Goal: Entertainment & Leisure: Consume media (video, audio)

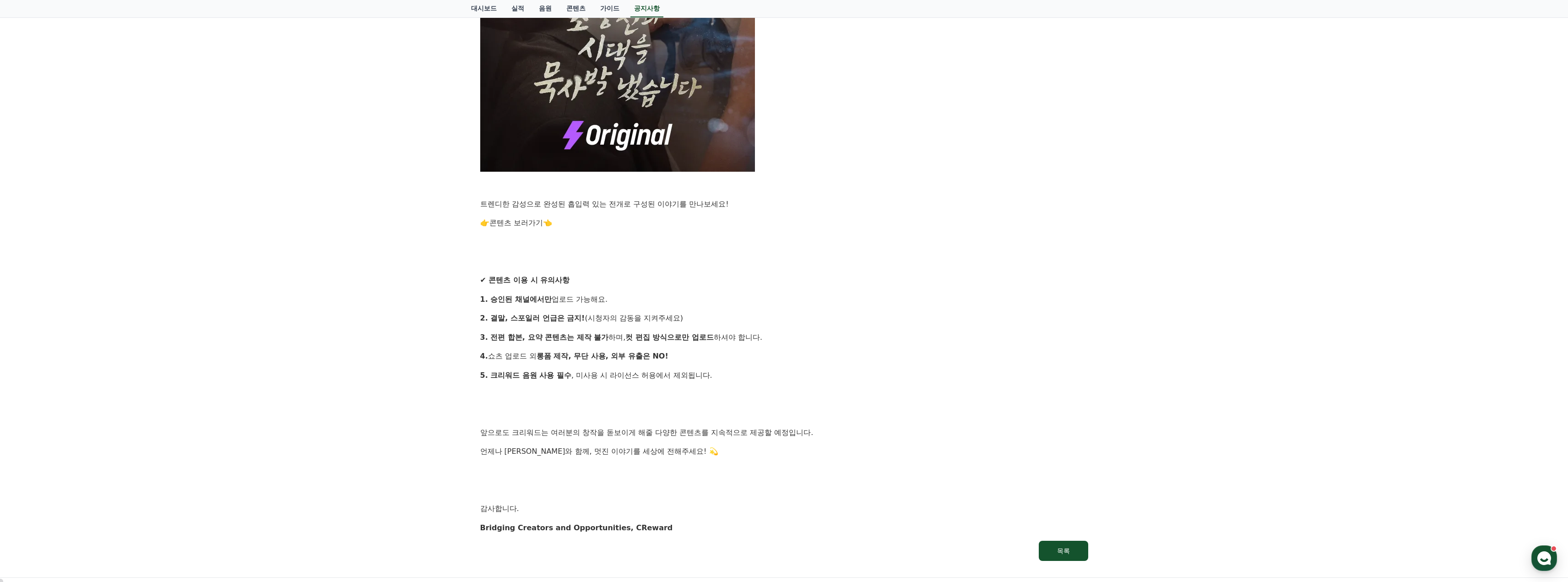
click at [500, 222] on link "콘텐츠 보러가기" at bounding box center [516, 222] width 54 height 9
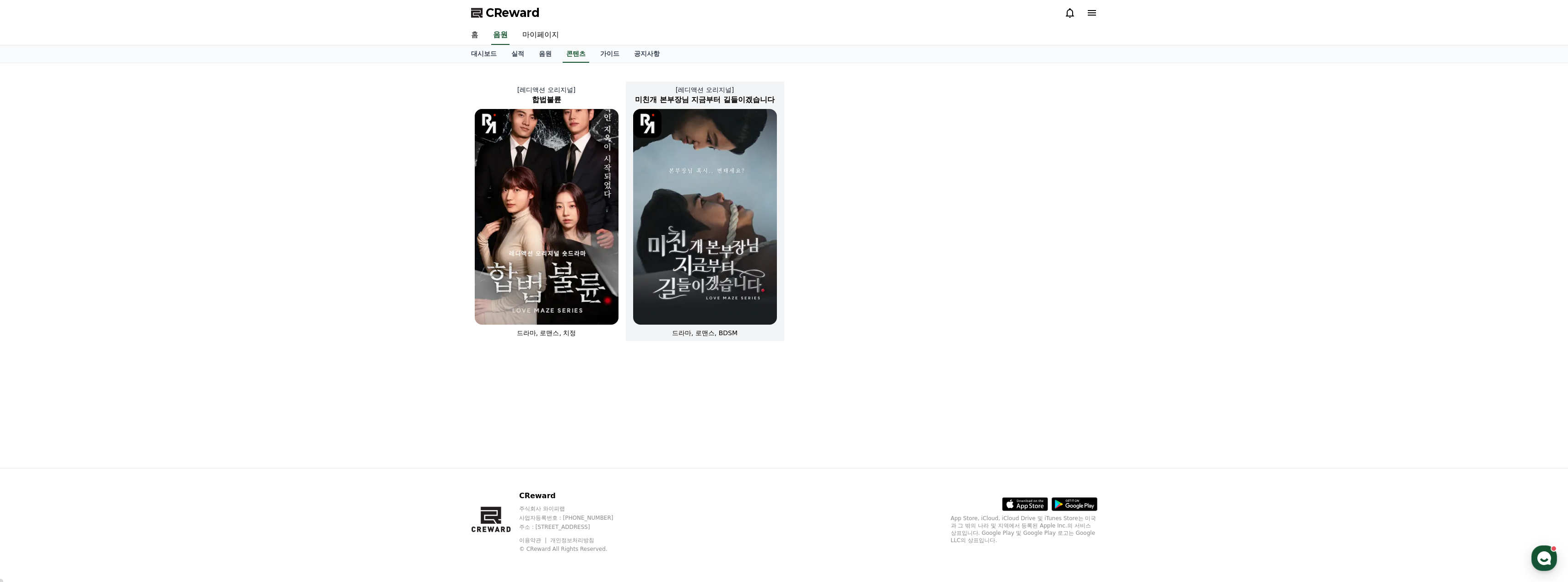
click at [690, 216] on img at bounding box center [705, 216] width 144 height 215
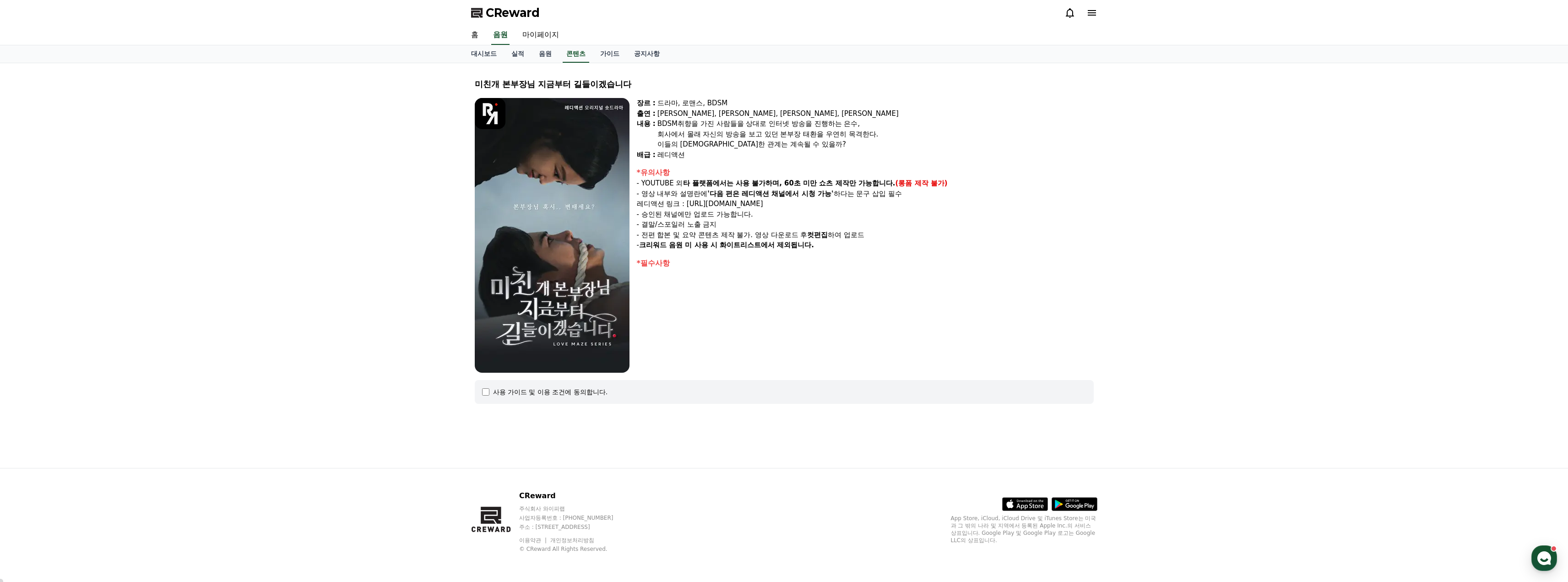
select select
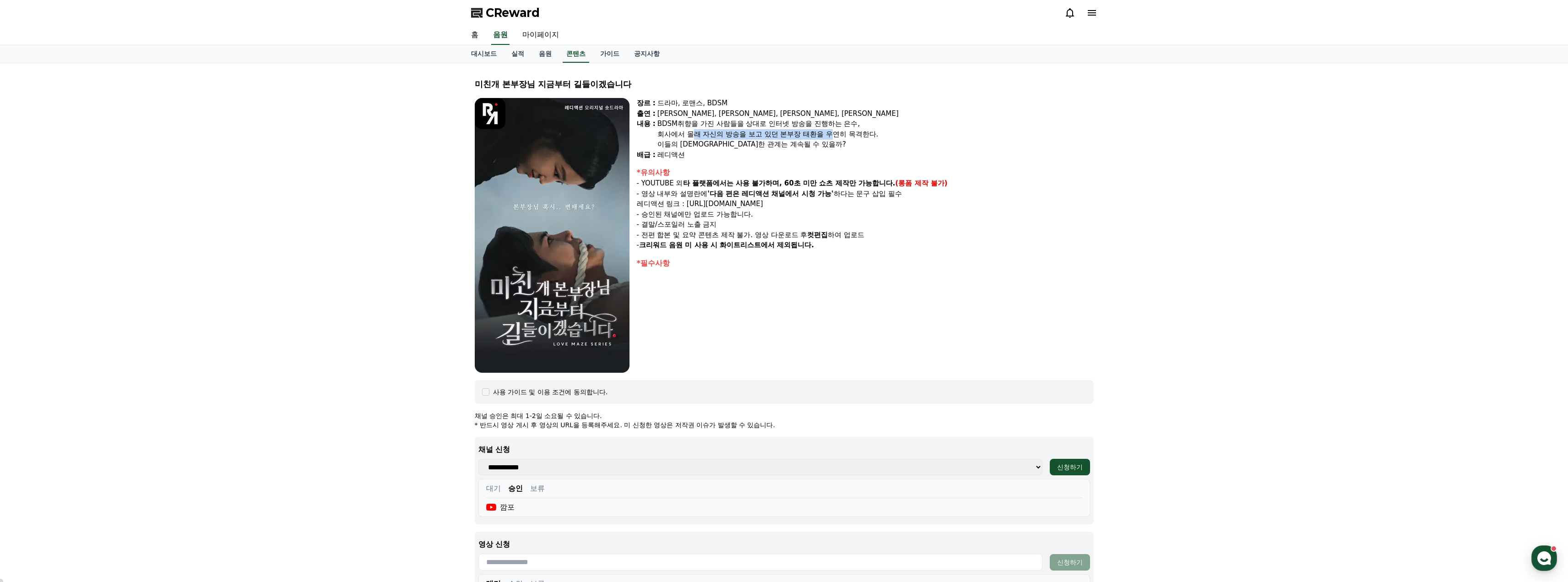
drag, startPoint x: 689, startPoint y: 133, endPoint x: 827, endPoint y: 130, distance: 138.0
click at [827, 130] on div "회사에서 몰래 자신의 방송을 보고 있던 본부장 태환을 우연히 목격한다." at bounding box center [875, 134] width 436 height 11
click at [784, 135] on div "회사에서 몰래 자신의 방송을 보고 있던 본부장 태환을 우연히 목격한다." at bounding box center [875, 134] width 436 height 11
drag, startPoint x: 734, startPoint y: 136, endPoint x: 831, endPoint y: 132, distance: 97.1
click at [831, 132] on div "회사에서 몰래 자신의 방송을 보고 있던 본부장 태환을 우연히 목격한다." at bounding box center [875, 134] width 436 height 11
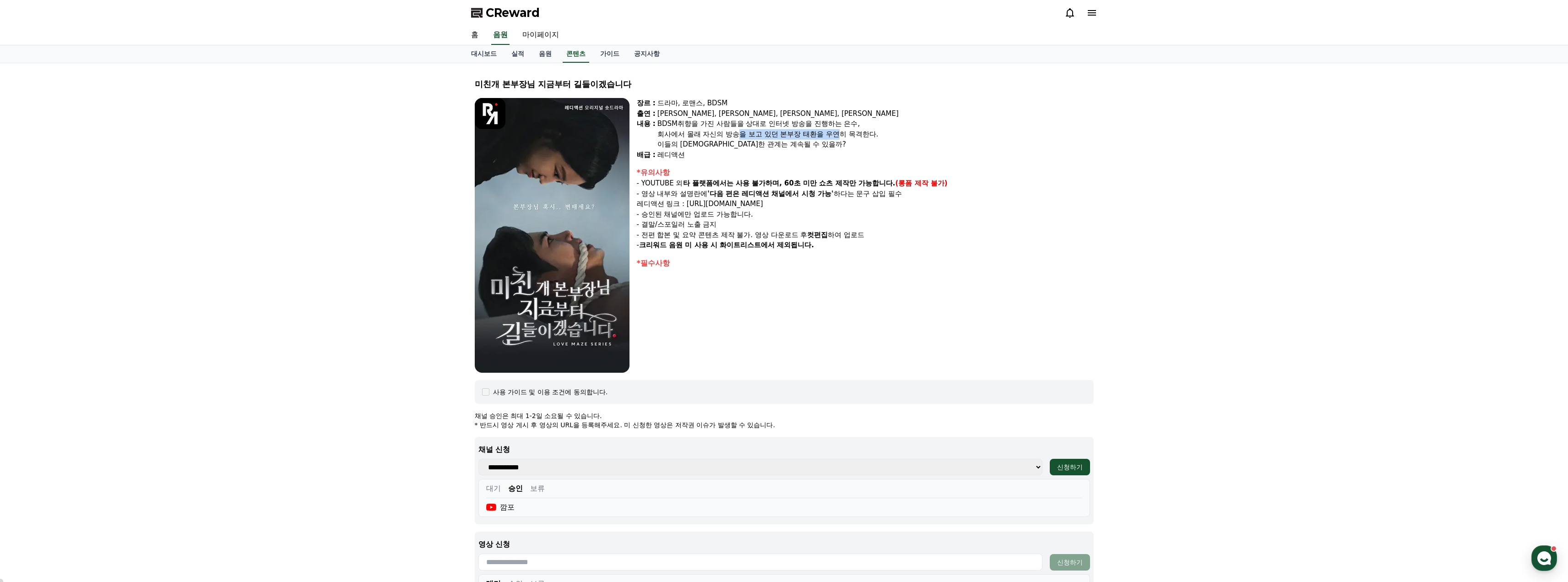
click at [831, 132] on div "회사에서 몰래 자신의 방송을 보고 있던 본부장 태환을 우연히 목격한다." at bounding box center [875, 134] width 436 height 11
drag, startPoint x: 683, startPoint y: 142, endPoint x: 751, endPoint y: 142, distance: 68.0
click at [751, 142] on div "이들의 [DEMOGRAPHIC_DATA]한 관계는 계속될 수 있을까?" at bounding box center [875, 144] width 436 height 11
drag, startPoint x: 694, startPoint y: 130, endPoint x: 758, endPoint y: 130, distance: 64.0
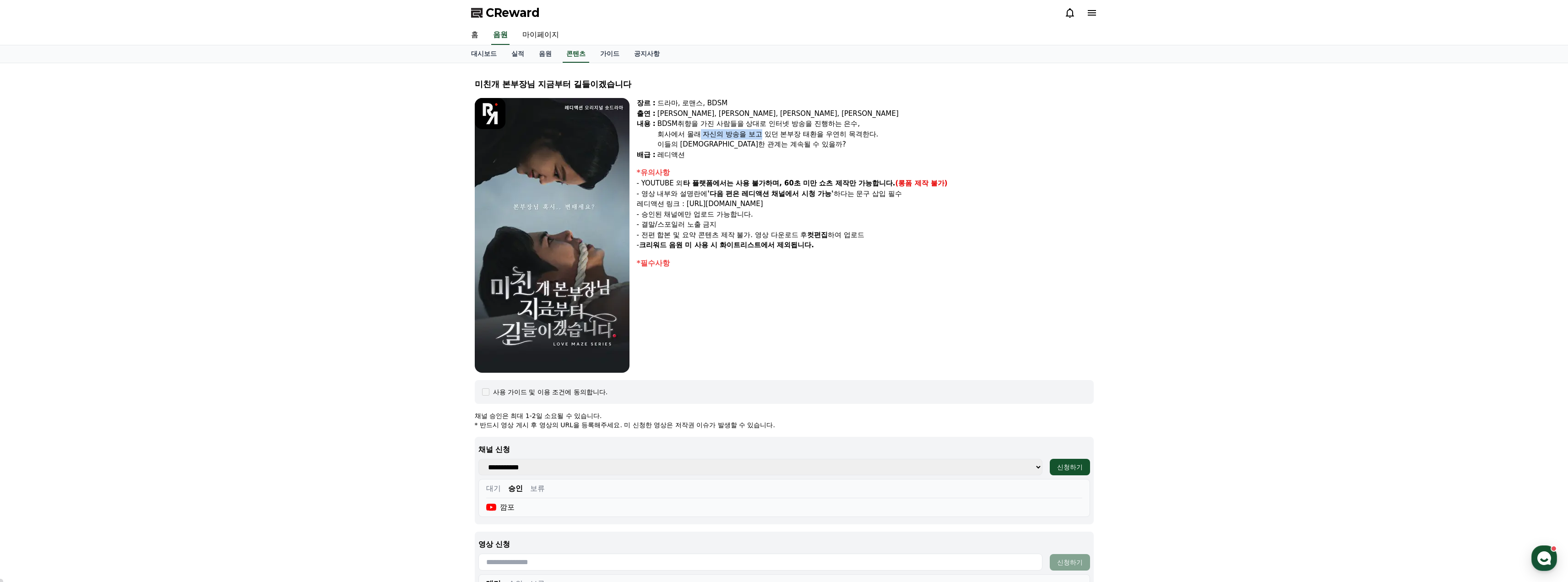
click at [758, 130] on div "회사에서 몰래 자신의 방송을 보고 있던 본부장 태환을 우연히 목격한다." at bounding box center [875, 134] width 436 height 11
